Goal: Task Accomplishment & Management: Manage account settings

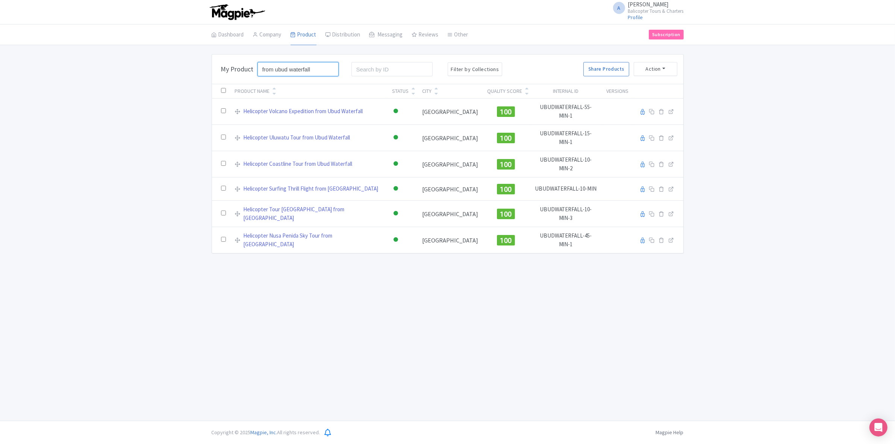
click at [330, 68] on input "from ubud waterfall" at bounding box center [298, 69] width 82 height 14
type input "south bali"
click button "Search" at bounding box center [0, 0] width 0 height 0
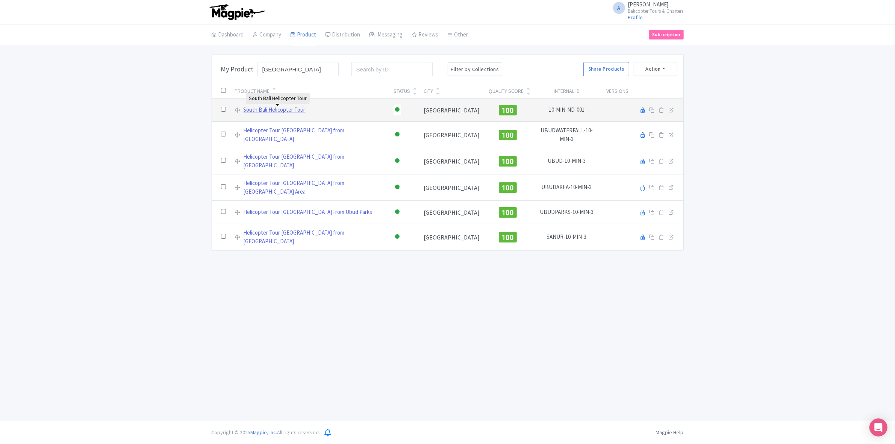
click at [289, 111] on link "South Bali Helicopter Tour" at bounding box center [275, 110] width 62 height 9
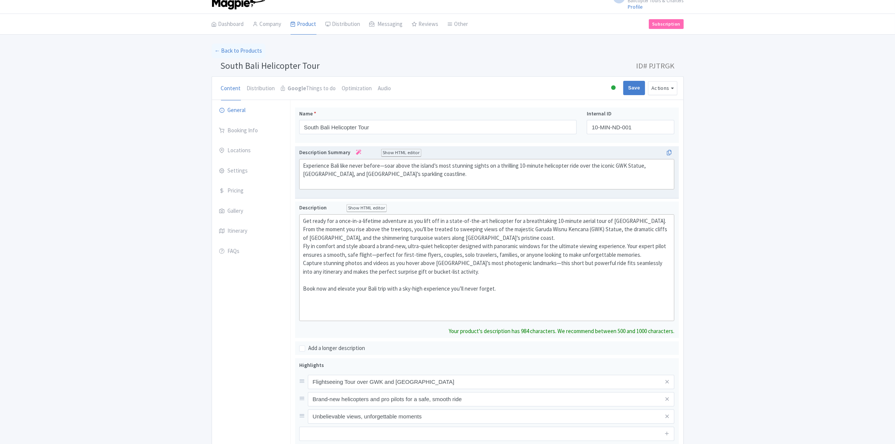
scroll to position [6, 0]
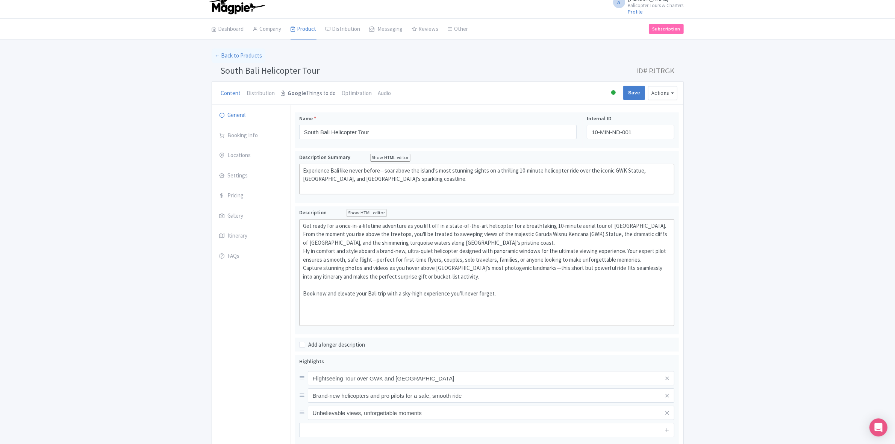
click at [304, 92] on link "Google Things to do" at bounding box center [308, 94] width 55 height 24
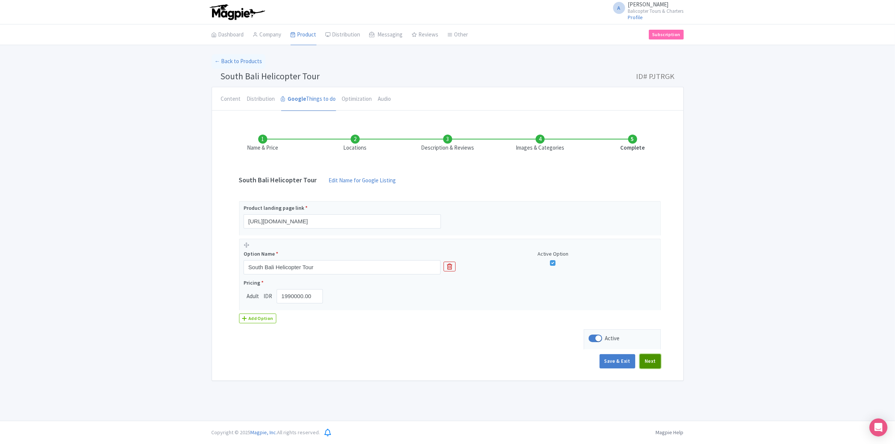
click at [647, 364] on button "Next" at bounding box center [650, 361] width 21 height 14
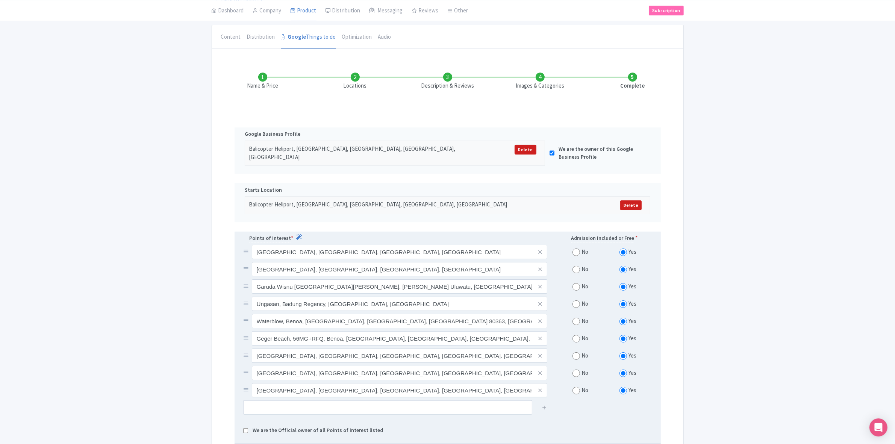
scroll to position [60, 0]
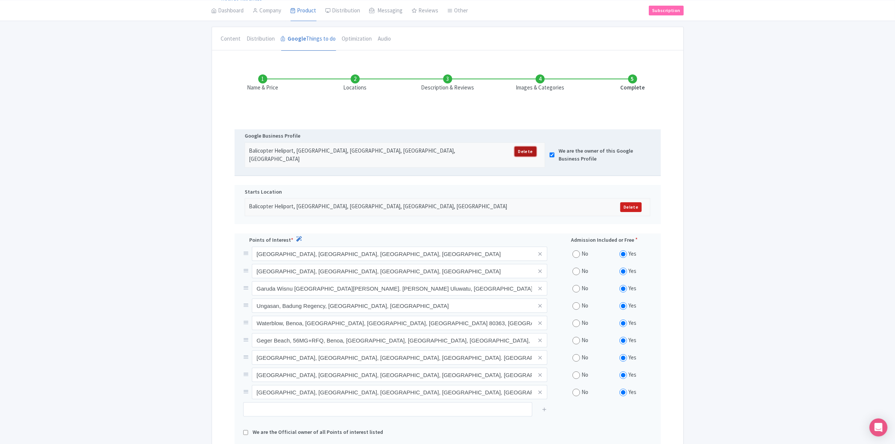
click at [526, 151] on link "Delete" at bounding box center [524, 152] width 21 height 10
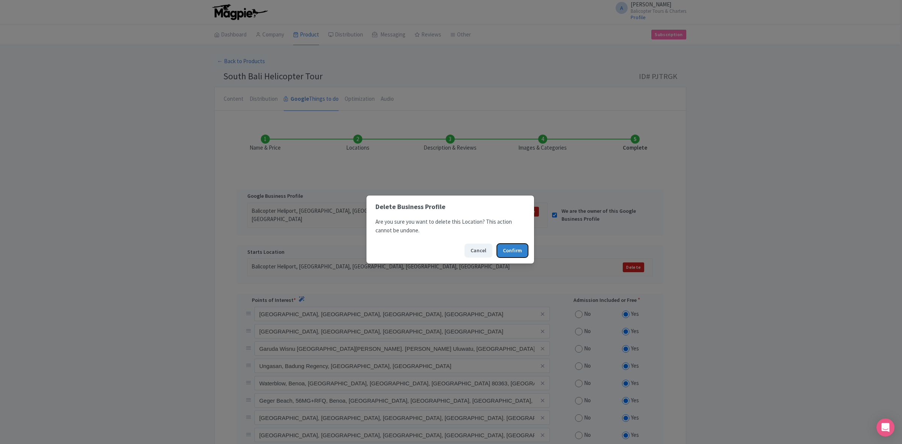
click at [506, 253] on button "Confirm" at bounding box center [512, 251] width 31 height 14
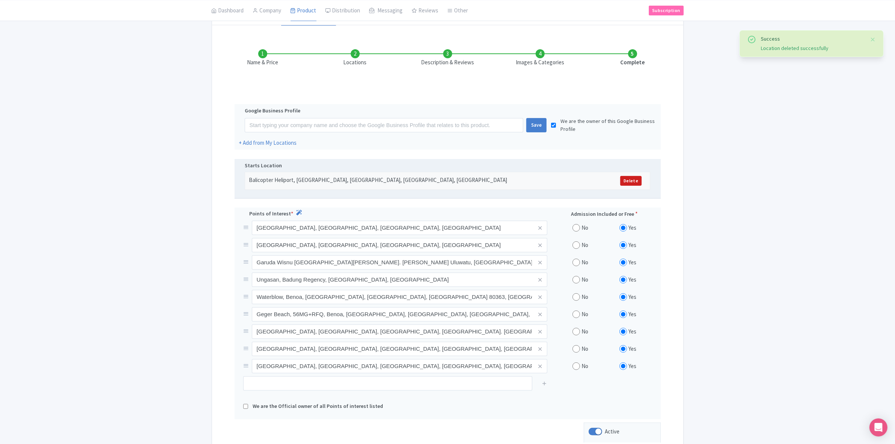
scroll to position [94, 0]
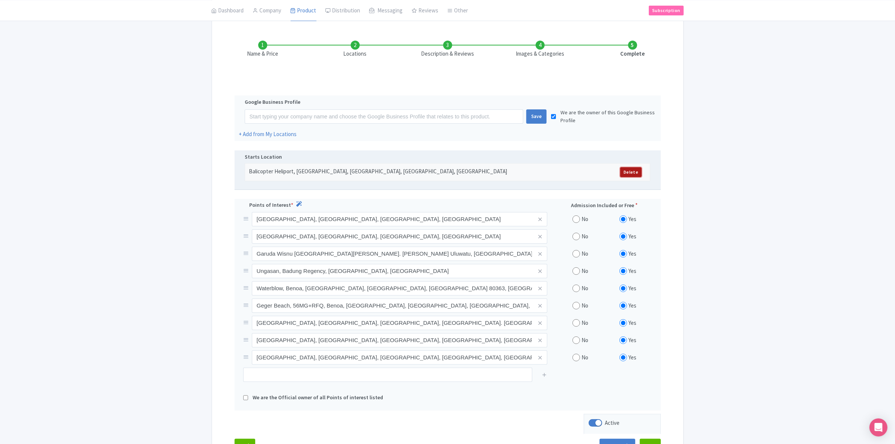
click at [626, 174] on link "Delete" at bounding box center [630, 172] width 21 height 10
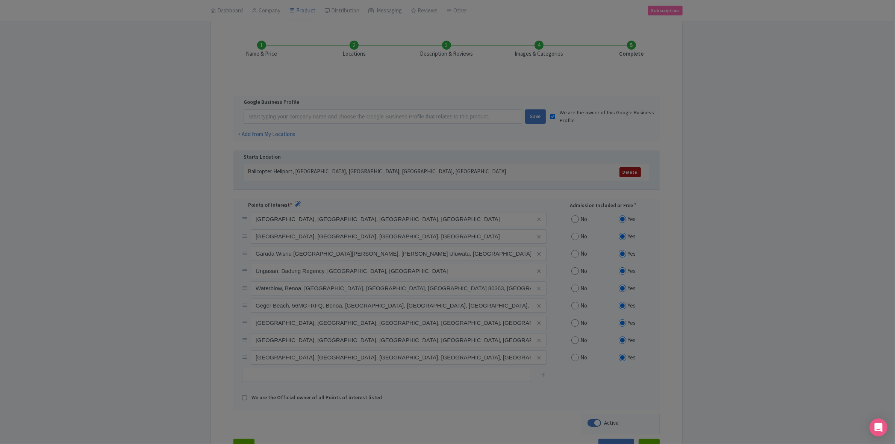
scroll to position [0, 0]
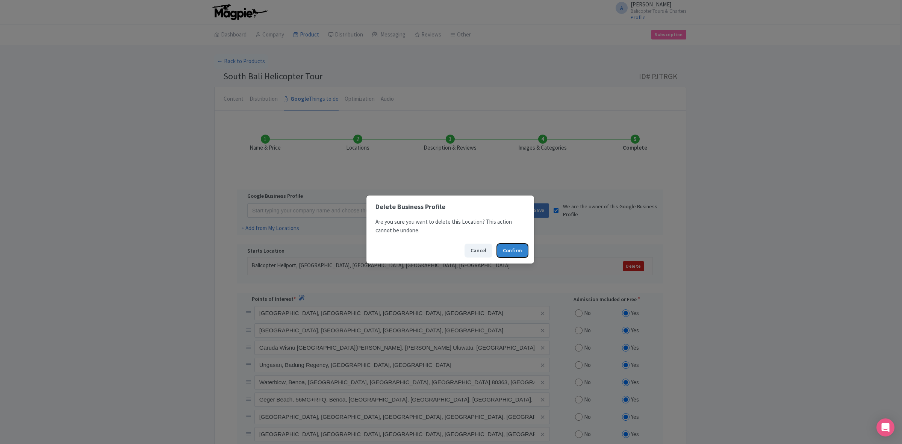
click at [504, 253] on button "Confirm" at bounding box center [512, 251] width 31 height 14
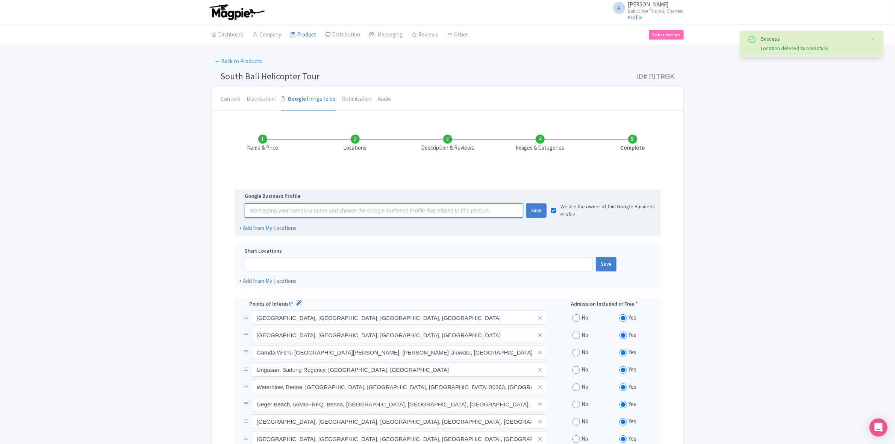
click at [472, 214] on input at bounding box center [384, 210] width 278 height 14
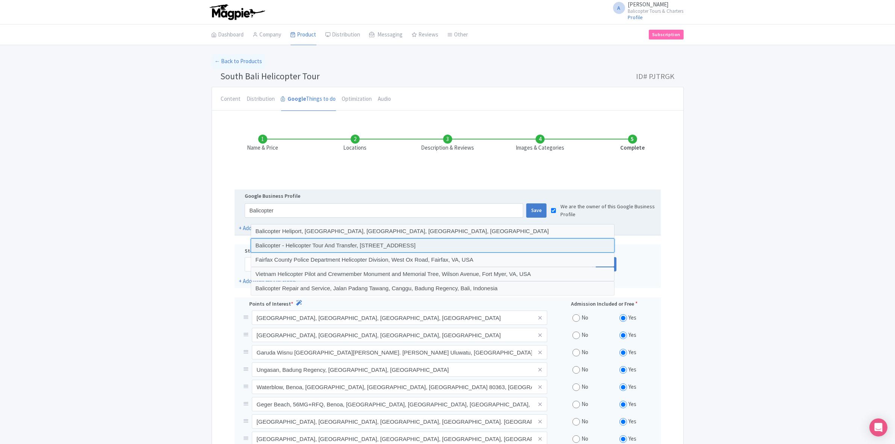
click at [396, 247] on input at bounding box center [433, 245] width 364 height 14
type input "Balicopter - Helicopter Tour And Transfer, [STREET_ADDRESS]"
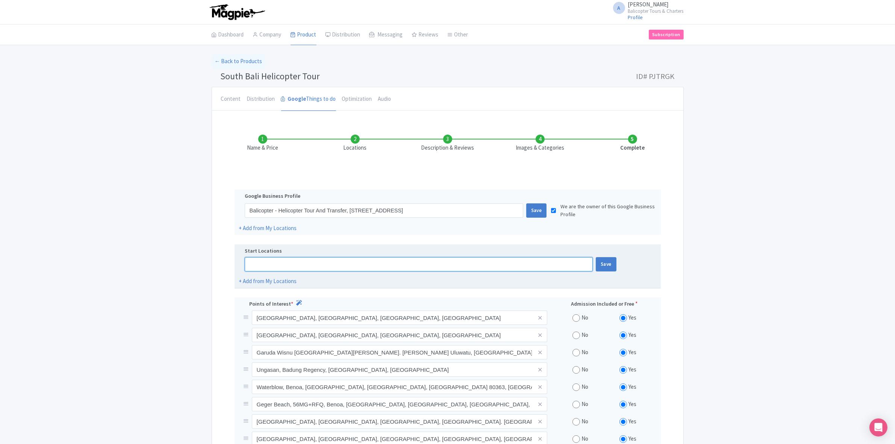
click at [377, 269] on input at bounding box center [419, 264] width 348 height 14
type input "b"
type input "A"
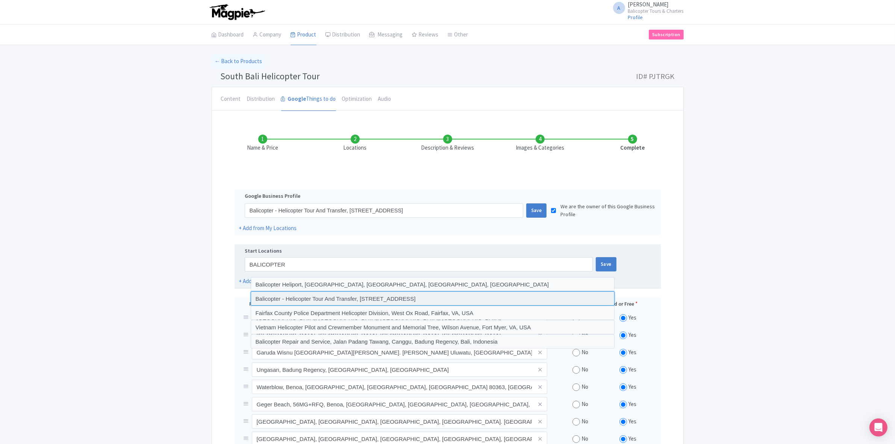
click at [392, 299] on input at bounding box center [433, 298] width 364 height 14
type input "Balicopter - Helicopter Tour And Transfer, [STREET_ADDRESS]"
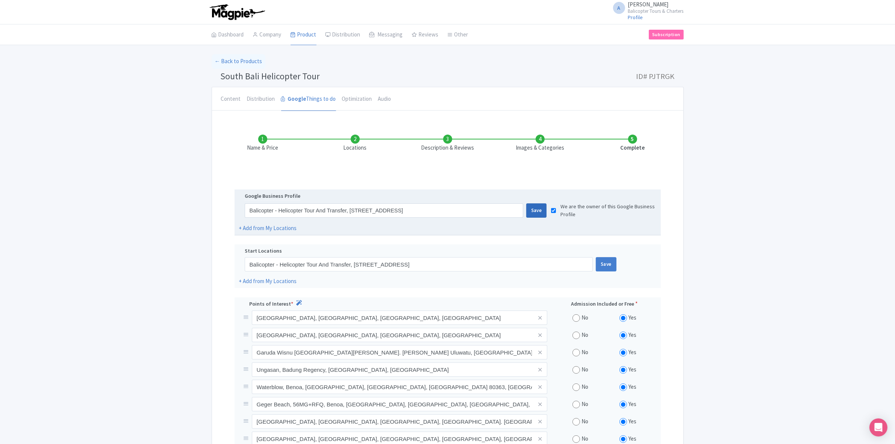
click at [535, 211] on div "Save" at bounding box center [536, 210] width 21 height 14
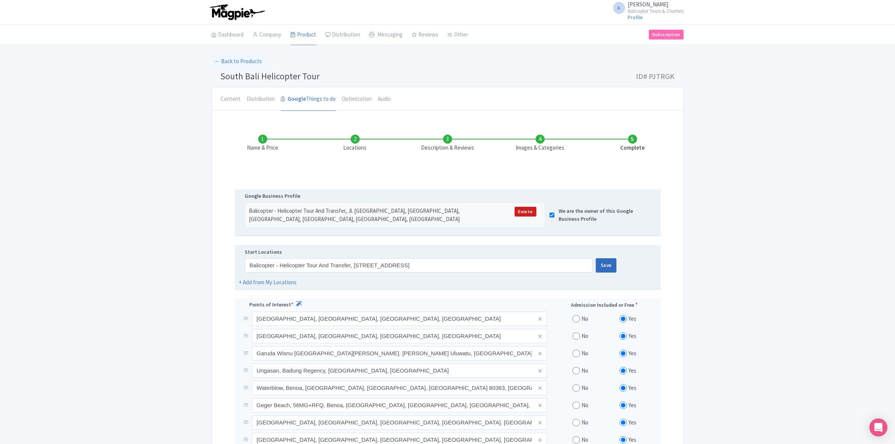
click at [602, 267] on div "Save" at bounding box center [606, 265] width 21 height 14
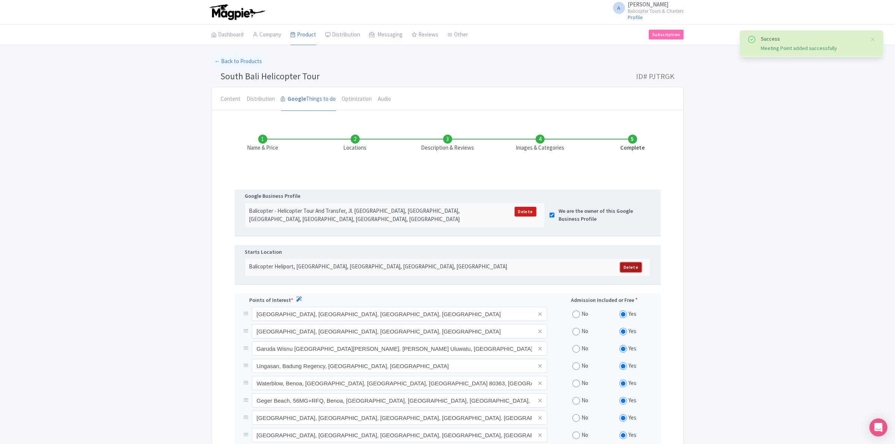
click at [632, 270] on link "Delete" at bounding box center [630, 267] width 21 height 10
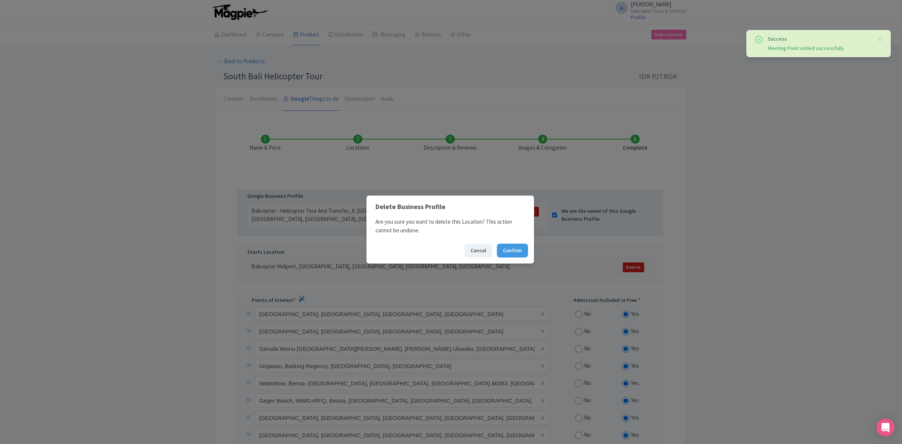
click at [529, 251] on div "Cancel Confirm" at bounding box center [450, 250] width 168 height 26
click at [517, 252] on button "Confirm" at bounding box center [512, 251] width 31 height 14
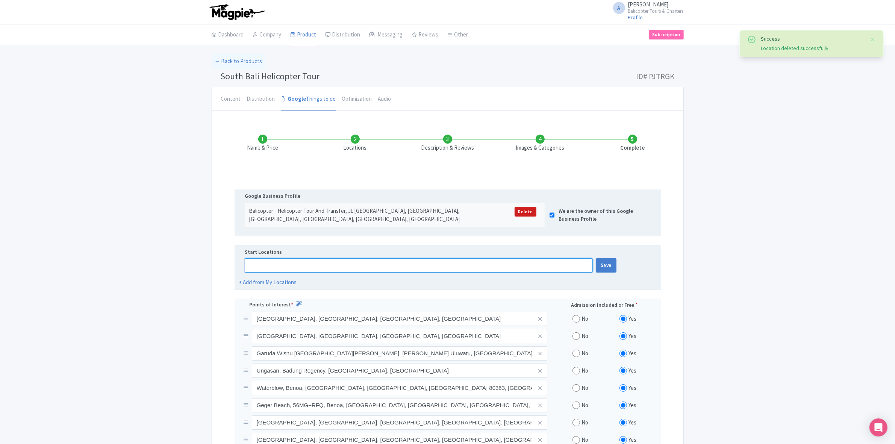
click at [454, 269] on input at bounding box center [419, 265] width 348 height 14
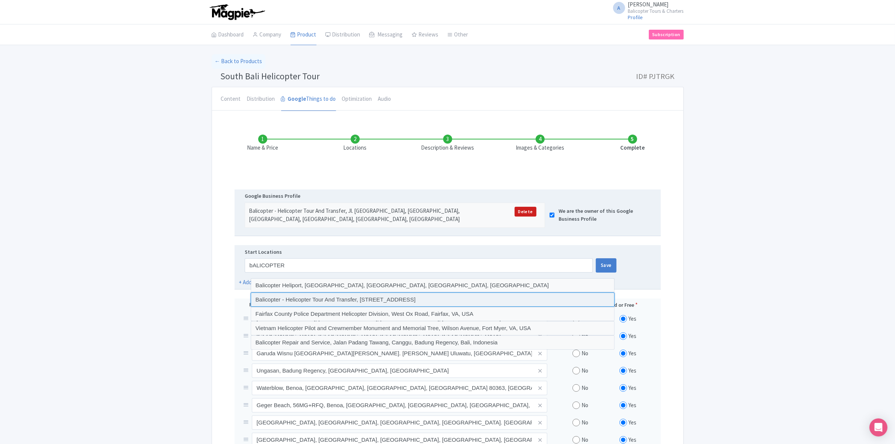
click at [400, 298] on input at bounding box center [433, 299] width 364 height 14
type input "Balicopter - Helicopter Tour And Transfer, [STREET_ADDRESS]"
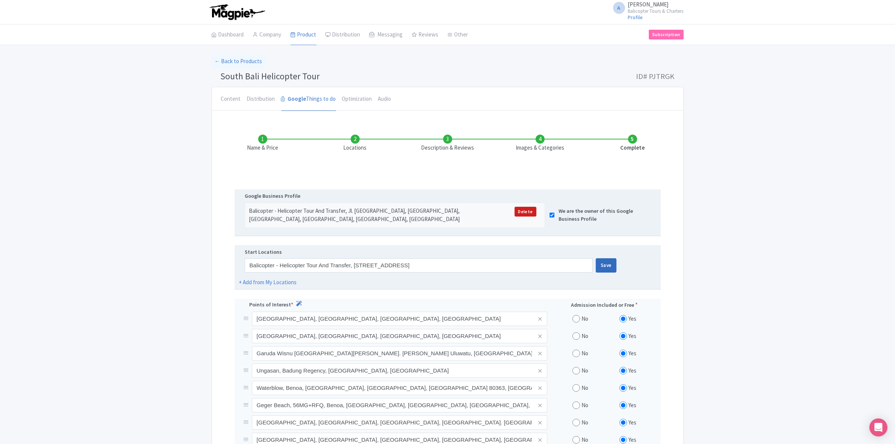
click at [611, 268] on div "Save" at bounding box center [606, 265] width 21 height 14
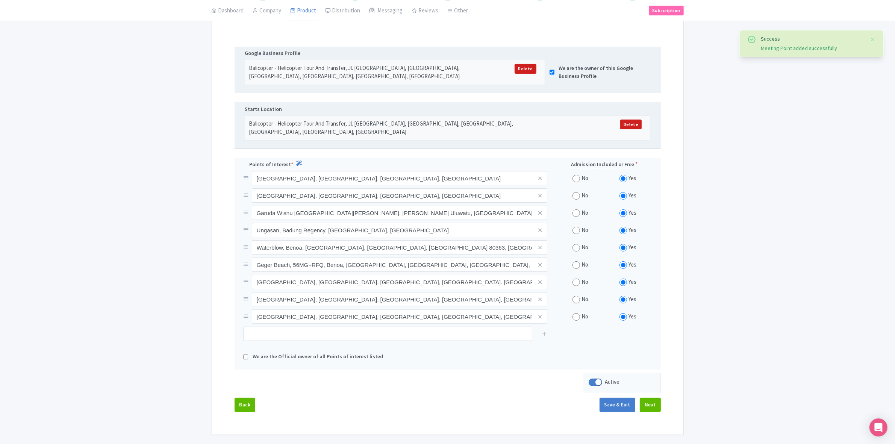
scroll to position [168, 0]
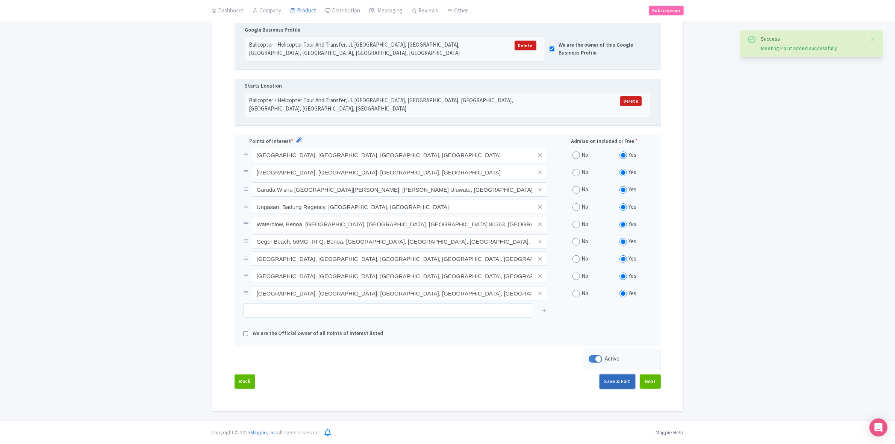
click at [619, 382] on button "Save & Exit" at bounding box center [617, 381] width 36 height 14
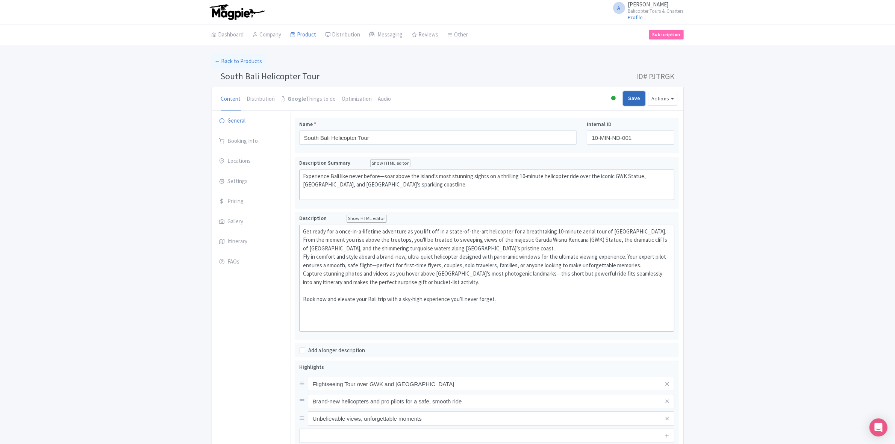
click at [632, 102] on input "Save" at bounding box center [634, 98] width 22 height 14
type input "Saving..."
